Goal: Task Accomplishment & Management: Complete application form

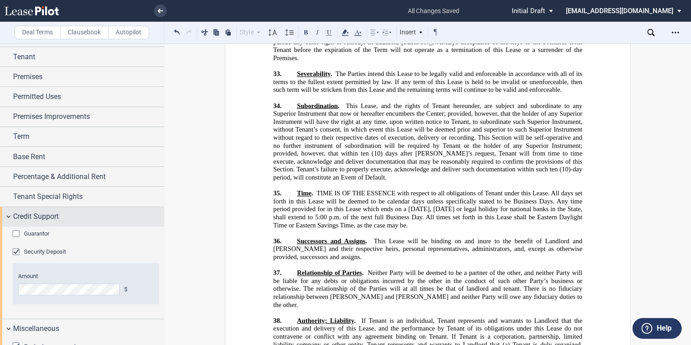
scroll to position [36, 0]
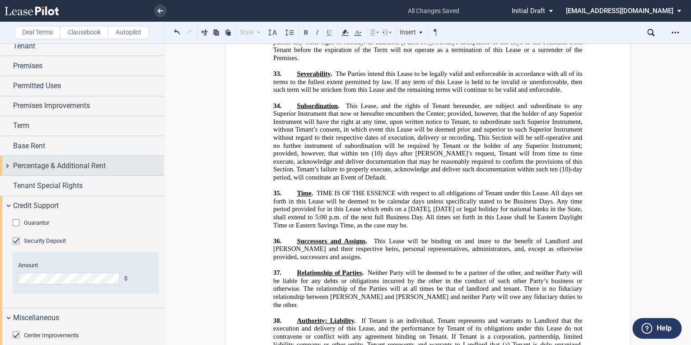
click at [42, 165] on span "Percentage & Additional Rent" at bounding box center [59, 165] width 93 height 11
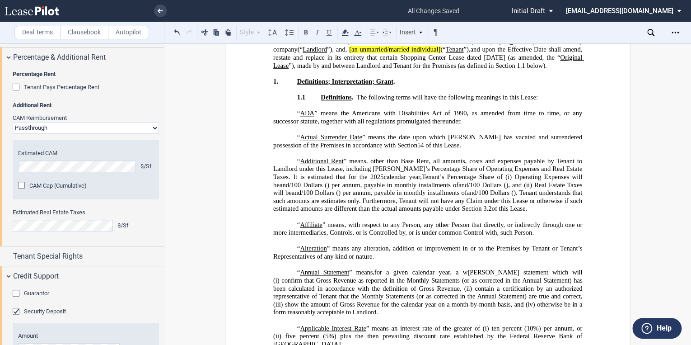
scroll to position [0, 0]
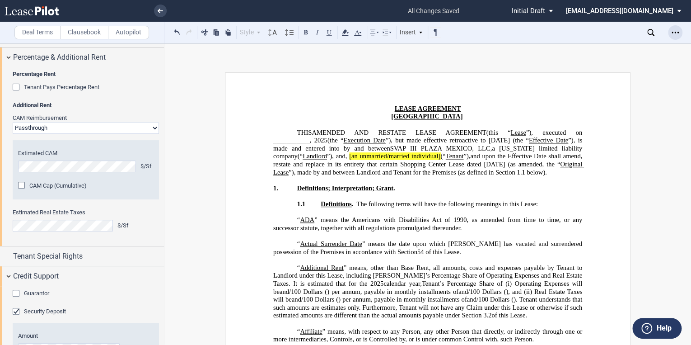
click at [678, 32] on icon "Open Lease options menu" at bounding box center [675, 32] width 7 height 7
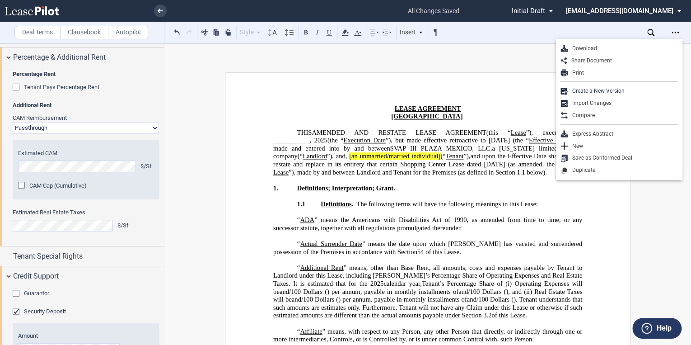
click at [48, 12] on use at bounding box center [32, 10] width 54 height 9
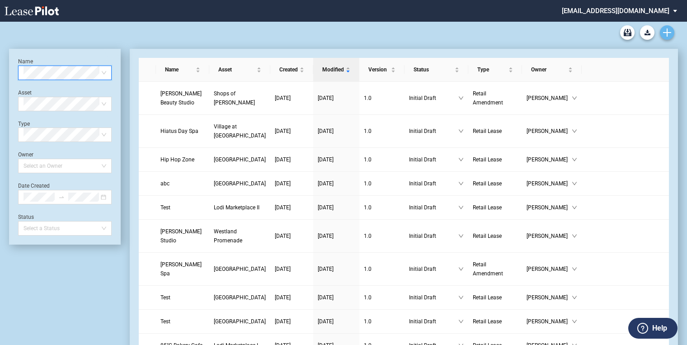
click at [667, 33] on use "Create new document" at bounding box center [667, 32] width 8 height 8
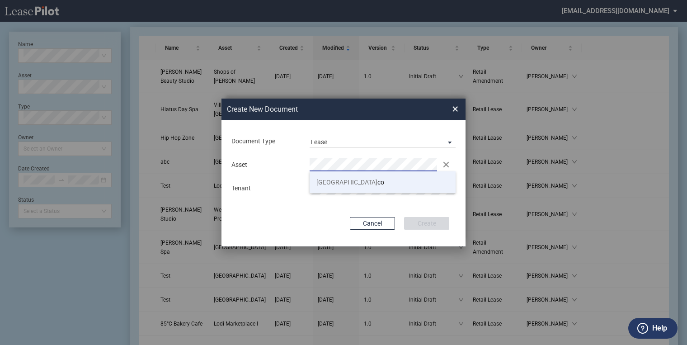
click at [331, 183] on span "Plaza Mexi" at bounding box center [346, 182] width 61 height 7
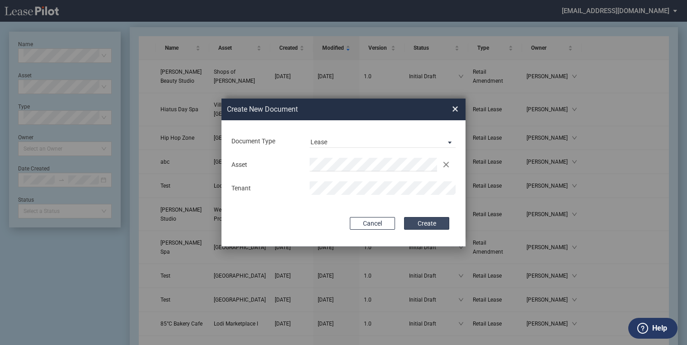
click at [439, 226] on button "Create" at bounding box center [426, 223] width 45 height 13
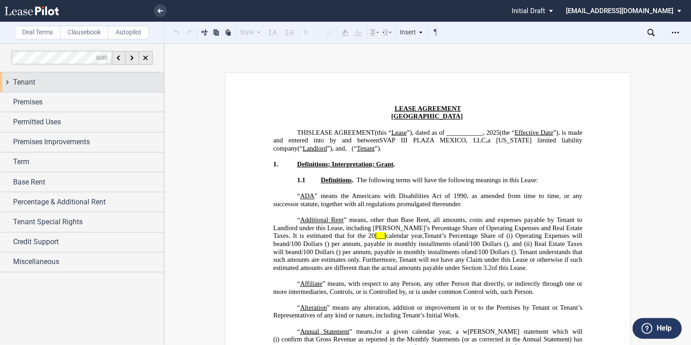
click at [24, 78] on span "Tenant" at bounding box center [24, 82] width 22 height 11
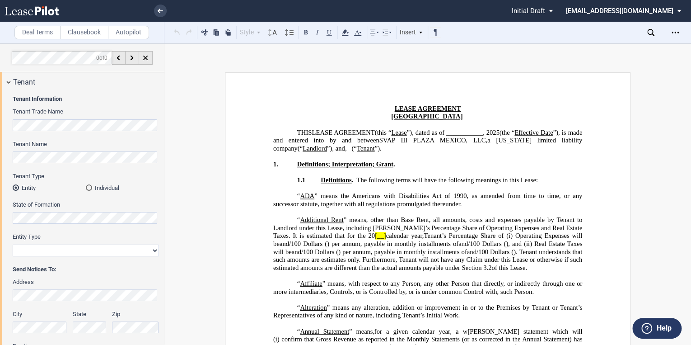
click at [86, 191] on md-radio-button "Individual" at bounding box center [122, 187] width 73 height 8
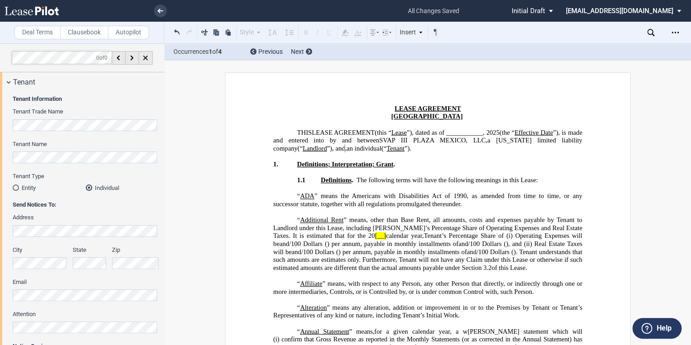
click at [11, 156] on div "Tenant Information Tenant Trade Name Tenant Name Tenant Type Entity Individual …" at bounding box center [82, 270] width 164 height 356
click at [381, 147] on span "an individual" at bounding box center [364, 149] width 35 height 8
click at [405, 148] on span "(“" at bounding box center [402, 149] width 5 height 8
click at [418, 147] on span "(“" at bounding box center [415, 149] width 5 height 8
click at [473, 150] on span "[PERSON_NAME] (“" at bounding box center [443, 149] width 60 height 8
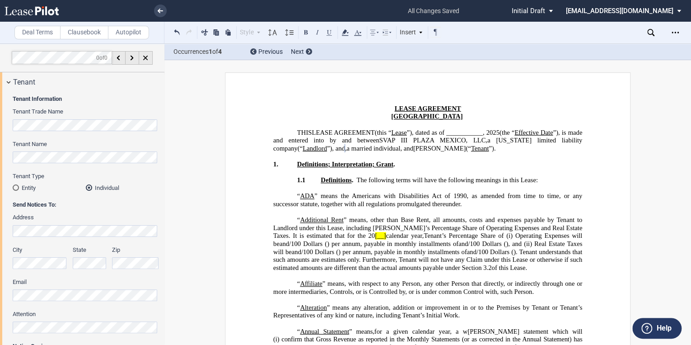
click at [413, 152] on span "[PERSON_NAME]" at bounding box center [439, 149] width 52 height 8
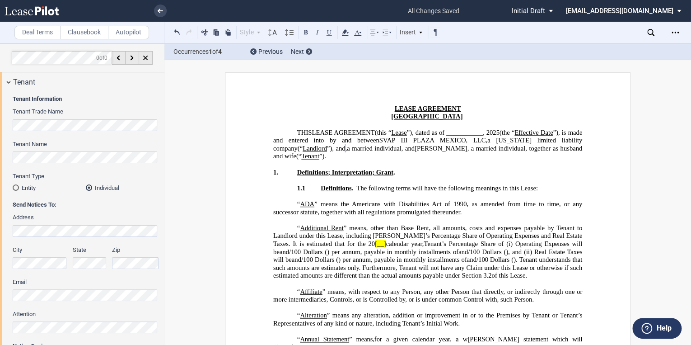
click at [438, 156] on span "[PERSON_NAME], a married individual, together as husband and wife (“" at bounding box center [428, 152] width 311 height 15
click at [438, 155] on span "[PERSON_NAME], a married individual, together as husband and wife (“" at bounding box center [428, 152] width 311 height 15
click at [334, 159] on span "[PERSON_NAME], a married individual, together as husband and wife" at bounding box center [428, 152] width 311 height 15
click at [353, 155] on span "[PERSON_NAME], a married individual, together as husband and wife" at bounding box center [428, 152] width 311 height 15
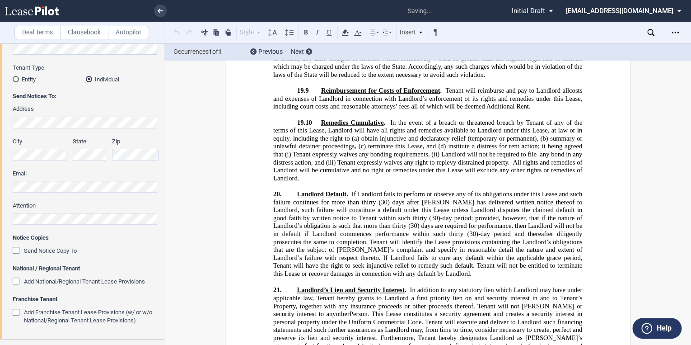
scroll to position [10614, 0]
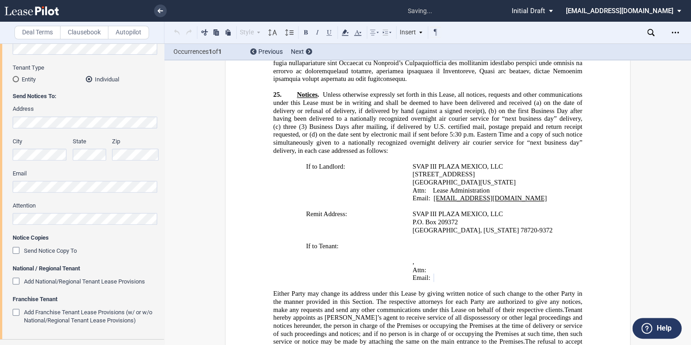
click at [522, 242] on p "﻿ ﻿" at bounding box center [489, 246] width 153 height 8
click at [533, 242] on p "﻿ ﻿ ﻿AND" at bounding box center [489, 246] width 153 height 8
click at [430, 242] on span "﻿AND" at bounding box center [422, 246] width 16 height 8
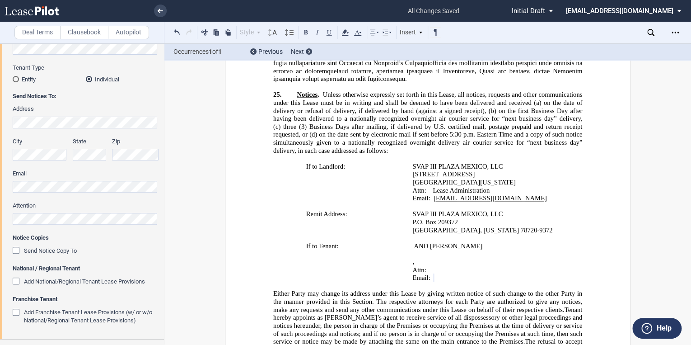
click at [479, 266] on p "Attn: ﻿ ﻿" at bounding box center [489, 270] width 153 height 8
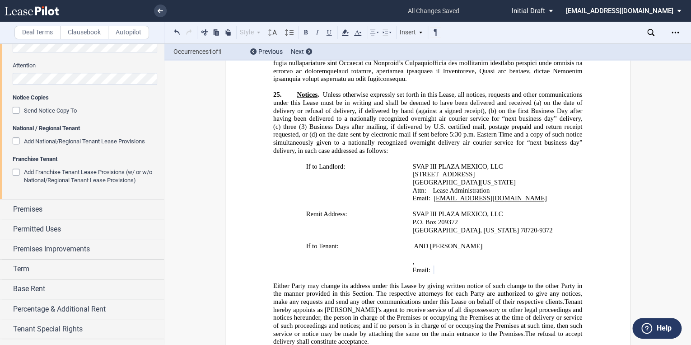
scroll to position [253, 0]
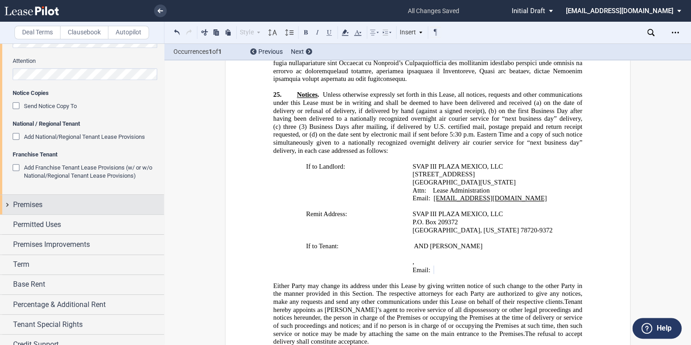
click at [27, 209] on span "Premises" at bounding box center [27, 204] width 29 height 11
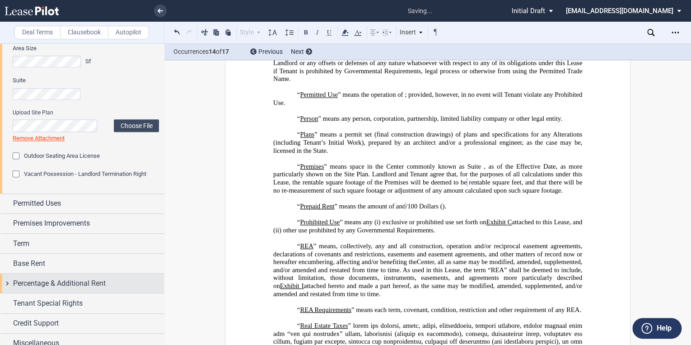
scroll to position [434, 0]
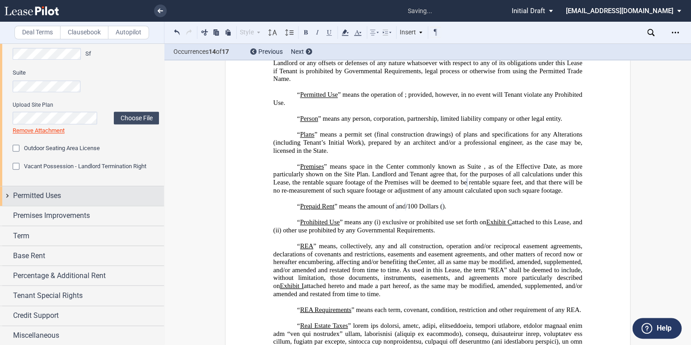
click at [45, 196] on span "Permitted Uses" at bounding box center [37, 195] width 48 height 11
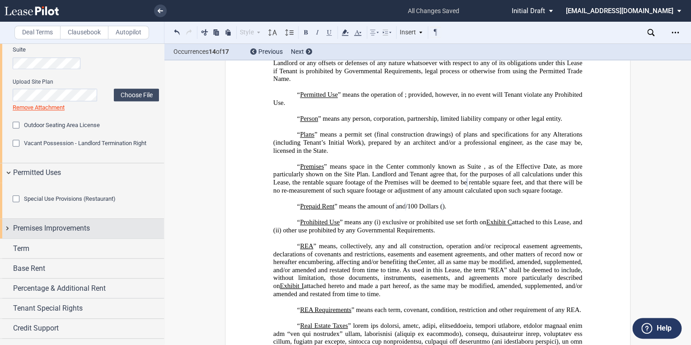
scroll to position [470, 0]
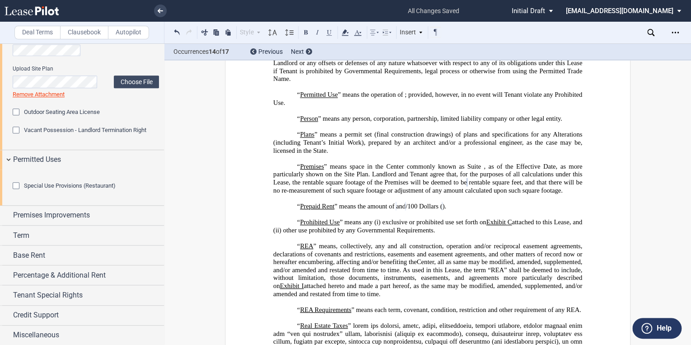
click at [15, 191] on div "Special Use Provisions (Restaurant)" at bounding box center [17, 186] width 9 height 9
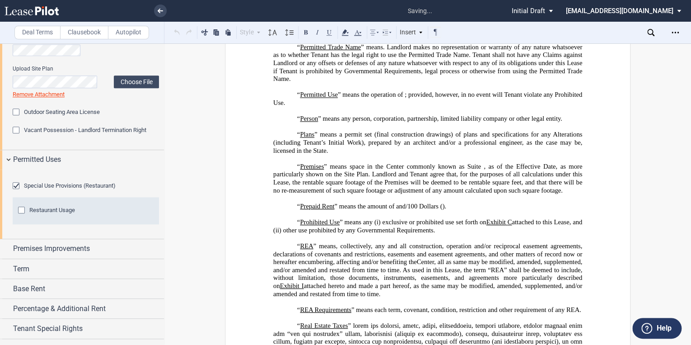
click at [21, 216] on div "Restaurant Usage" at bounding box center [22, 211] width 9 height 9
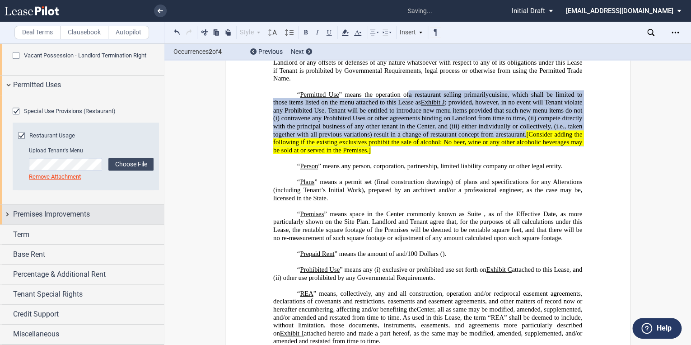
scroll to position [593, 0]
click at [6, 218] on div "Premises Improvements" at bounding box center [82, 214] width 164 height 19
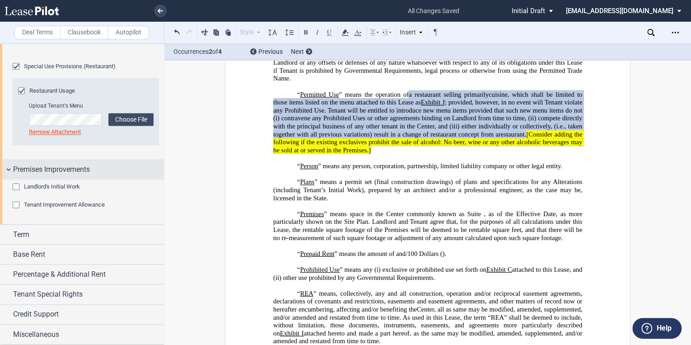
click at [15, 175] on span "Premises Improvements" at bounding box center [51, 169] width 77 height 11
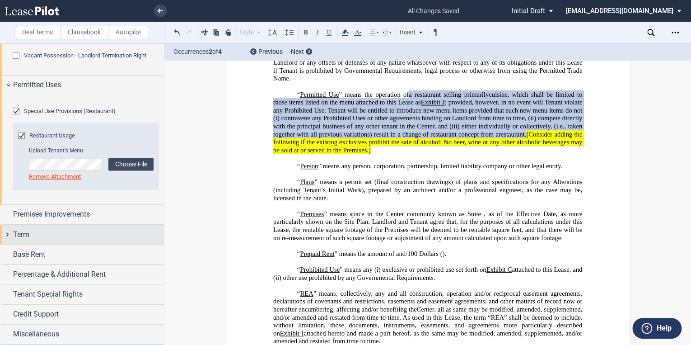
click at [25, 235] on span "Term" at bounding box center [21, 234] width 16 height 11
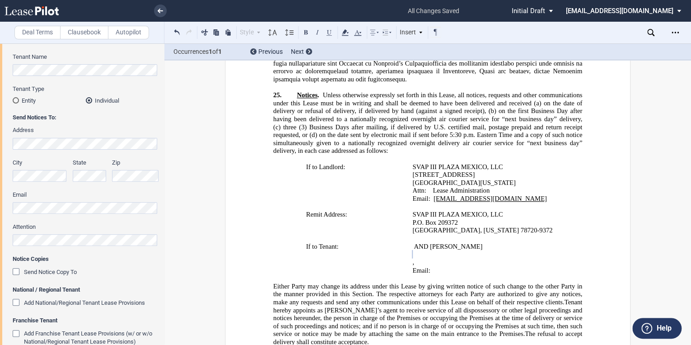
scroll to position [10678, 0]
click at [0, 175] on html ".bocls-1{fill:#26354a;fill-rule:evenodd} Loading... × saving... Pending... Pend…" at bounding box center [345, 172] width 691 height 345
click at [476, 242] on p "﻿ ﻿ ﻿AND [PERSON_NAME]" at bounding box center [489, 246] width 153 height 8
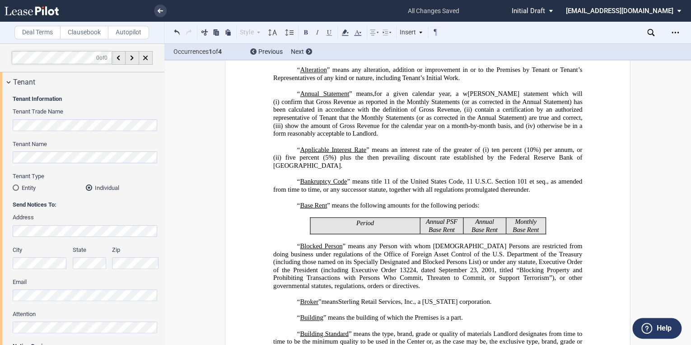
scroll to position [0, 0]
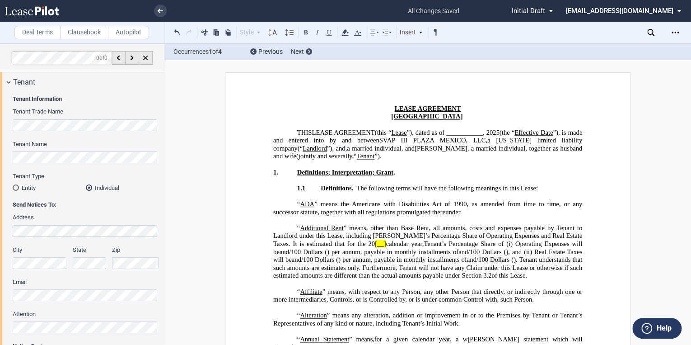
click at [485, 148] on span "[PERSON_NAME], a married individual, together as husband and wife" at bounding box center [428, 152] width 311 height 15
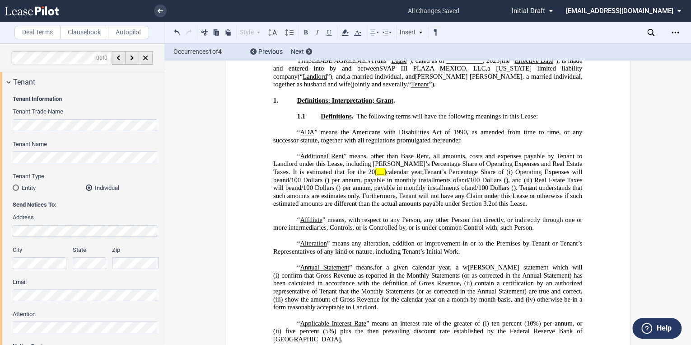
scroll to position [72, 0]
click at [386, 171] on span "calendar year," at bounding box center [405, 172] width 38 height 8
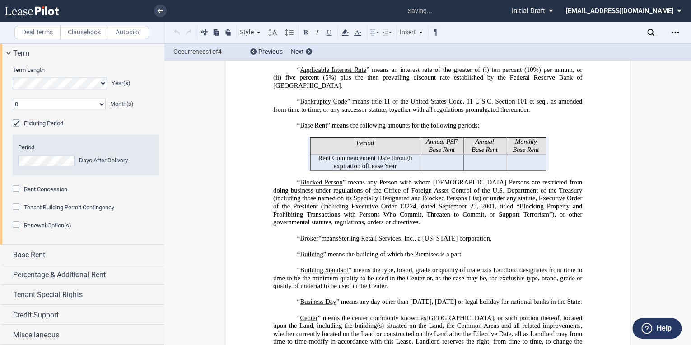
scroll to position [759, 0]
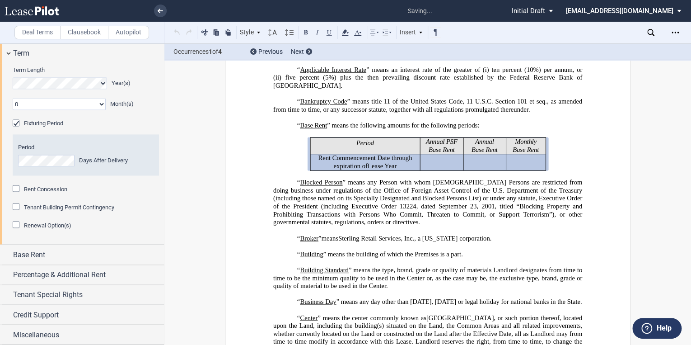
click at [19, 128] on div "Fixturing Period" at bounding box center [17, 123] width 9 height 9
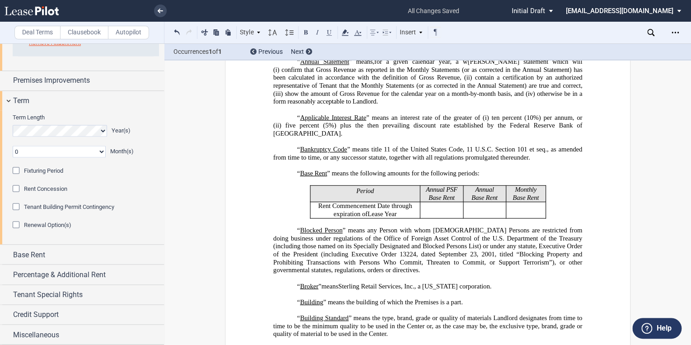
scroll to position [262, 0]
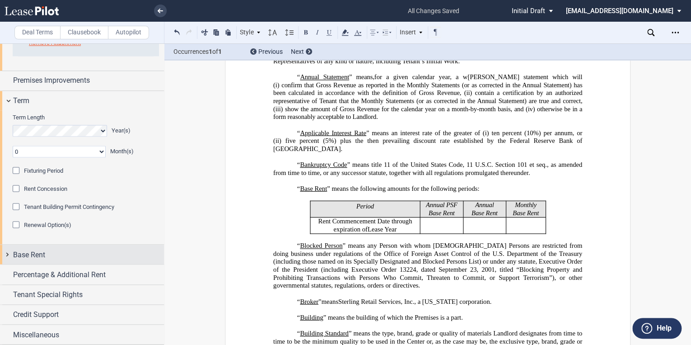
click at [40, 250] on span "Base Rent" at bounding box center [29, 254] width 32 height 11
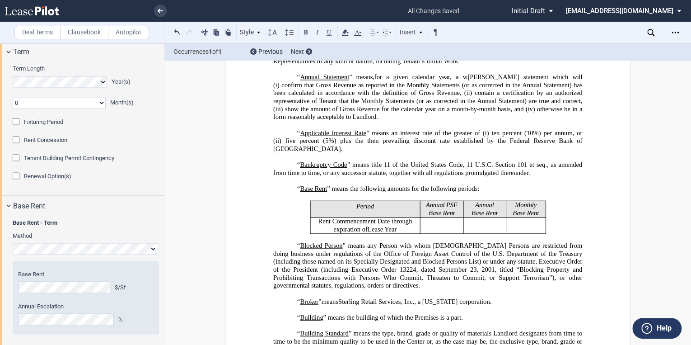
scroll to position [860, 0]
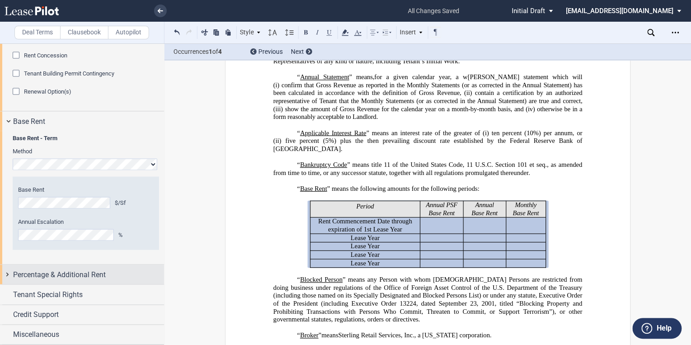
click at [58, 273] on span "Percentage & Additional Rent" at bounding box center [59, 274] width 93 height 11
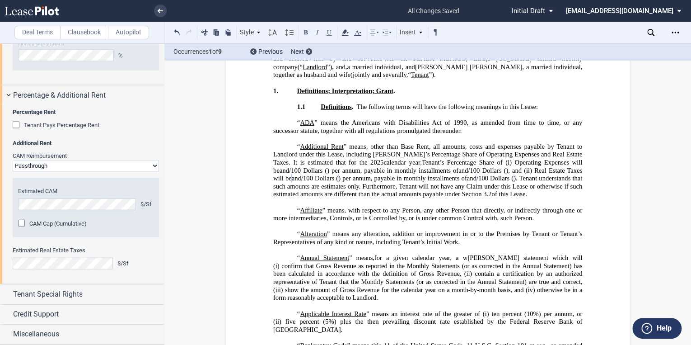
scroll to position [1039, 0]
click at [59, 296] on span "Tenant Special Rights" at bounding box center [48, 294] width 70 height 11
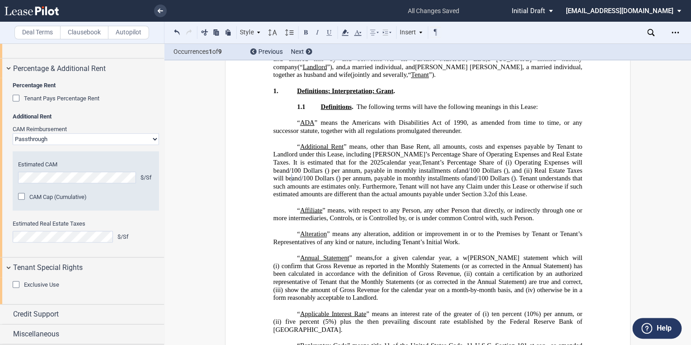
click at [49, 311] on span "Credit Support" at bounding box center [36, 314] width 46 height 11
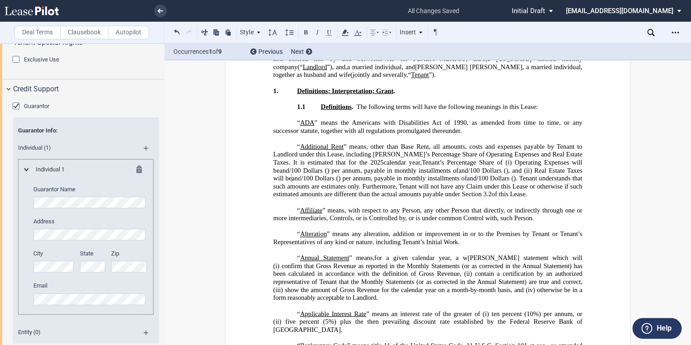
scroll to position [1247, 0]
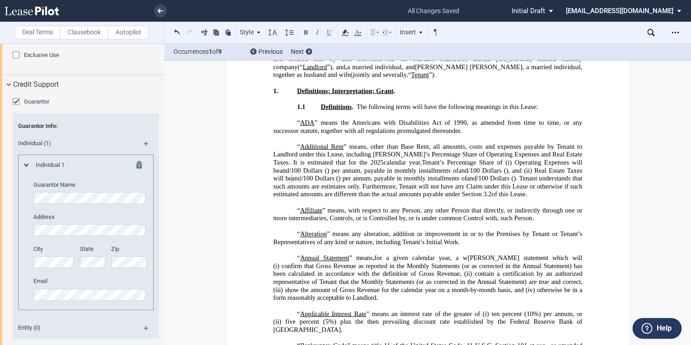
click at [17, 107] on div "Guarantor" at bounding box center [17, 102] width 9 height 9
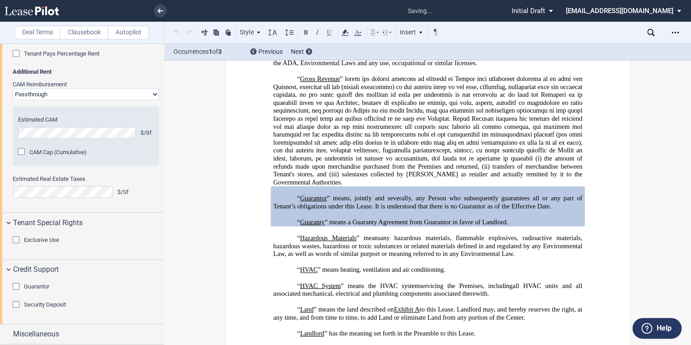
scroll to position [1304, 0]
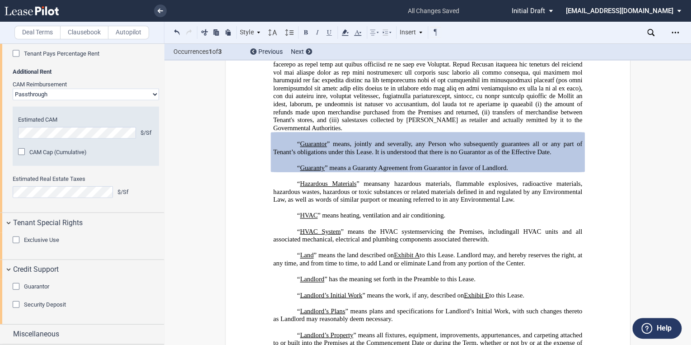
click at [20, 304] on div "Security Deposit" at bounding box center [17, 305] width 9 height 9
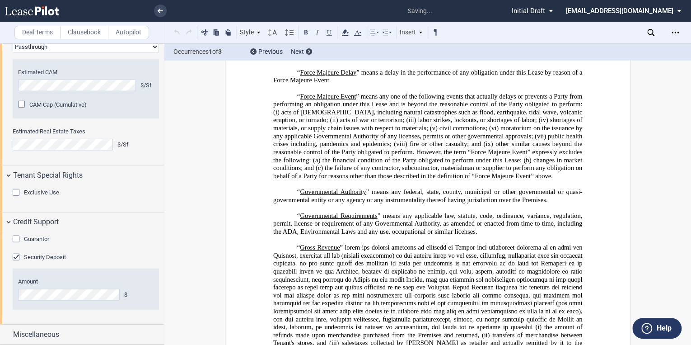
scroll to position [1158, 0]
click at [42, 337] on span "Miscellaneous" at bounding box center [36, 334] width 46 height 11
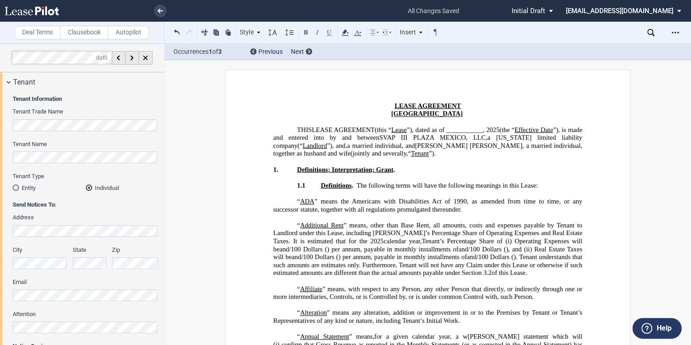
scroll to position [0, 0]
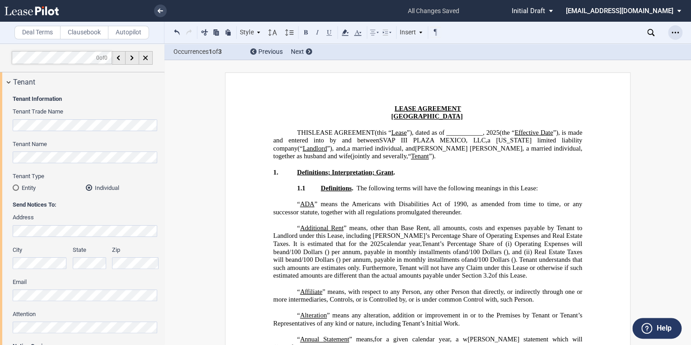
click at [676, 34] on icon "Open Lease options menu" at bounding box center [675, 32] width 7 height 7
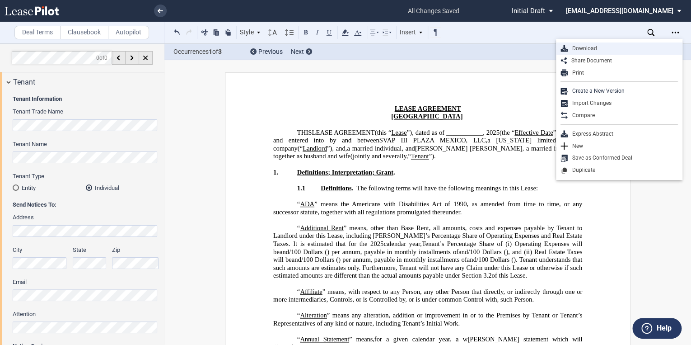
click at [584, 46] on div "Download" at bounding box center [623, 49] width 110 height 8
